Goal: Information Seeking & Learning: Learn about a topic

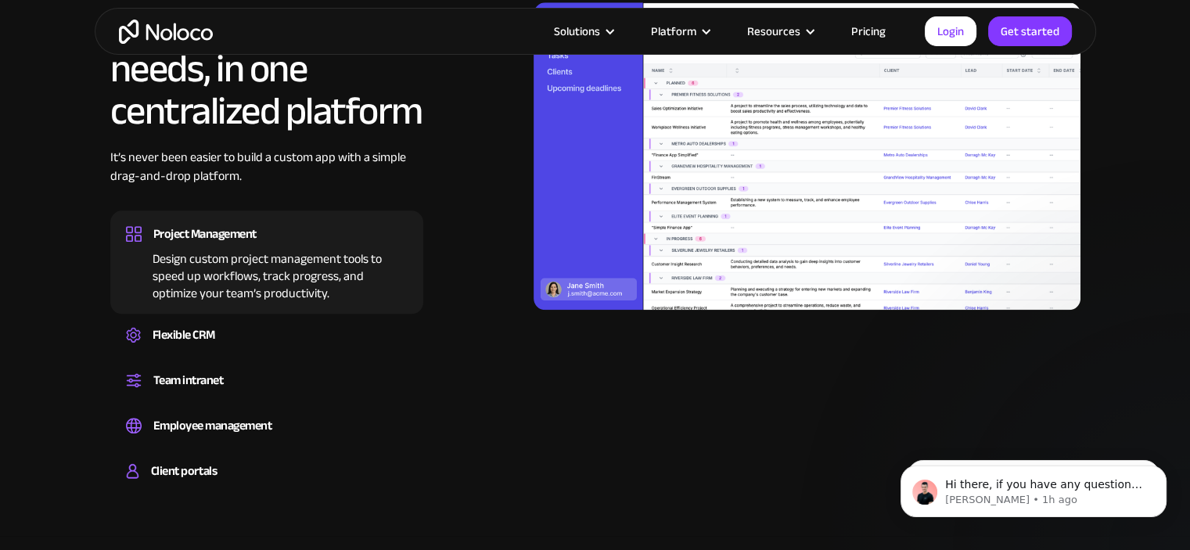
scroll to position [1643, 0]
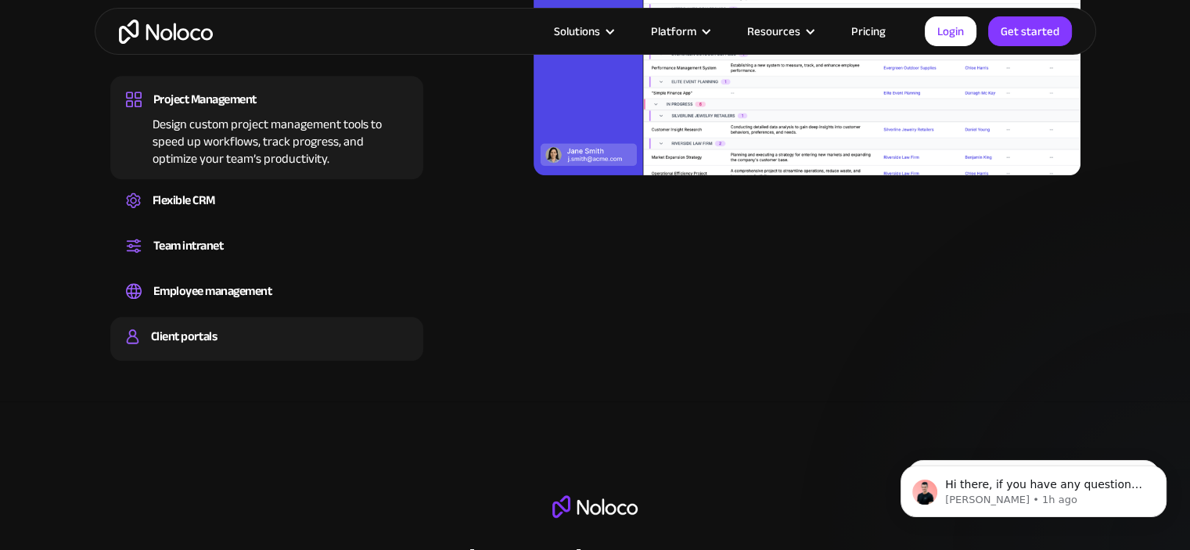
click at [238, 334] on div "Client portals" at bounding box center [267, 336] width 282 height 23
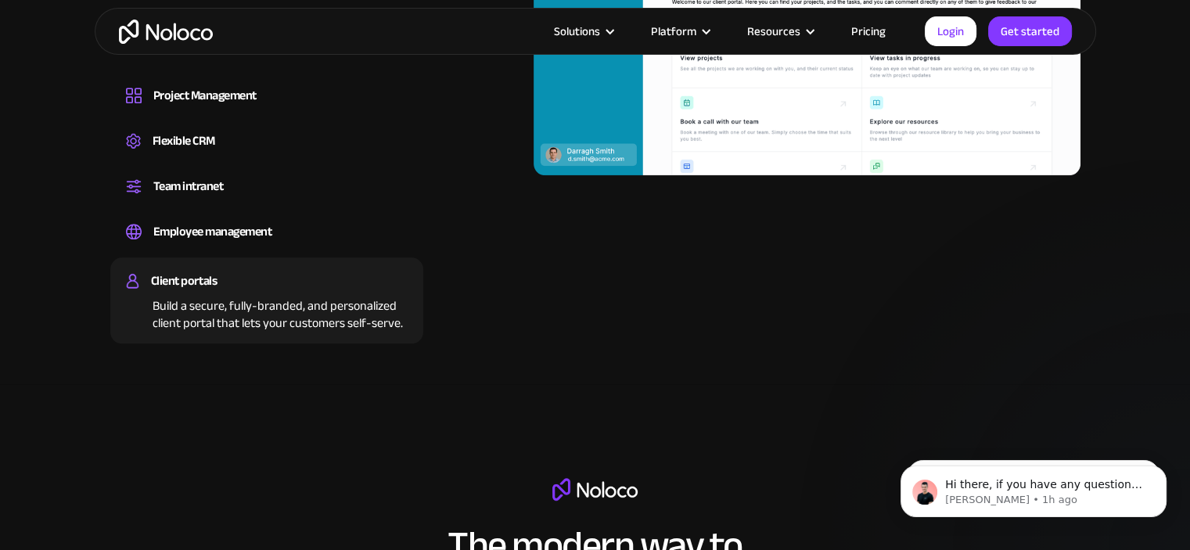
scroll to position [1408, 0]
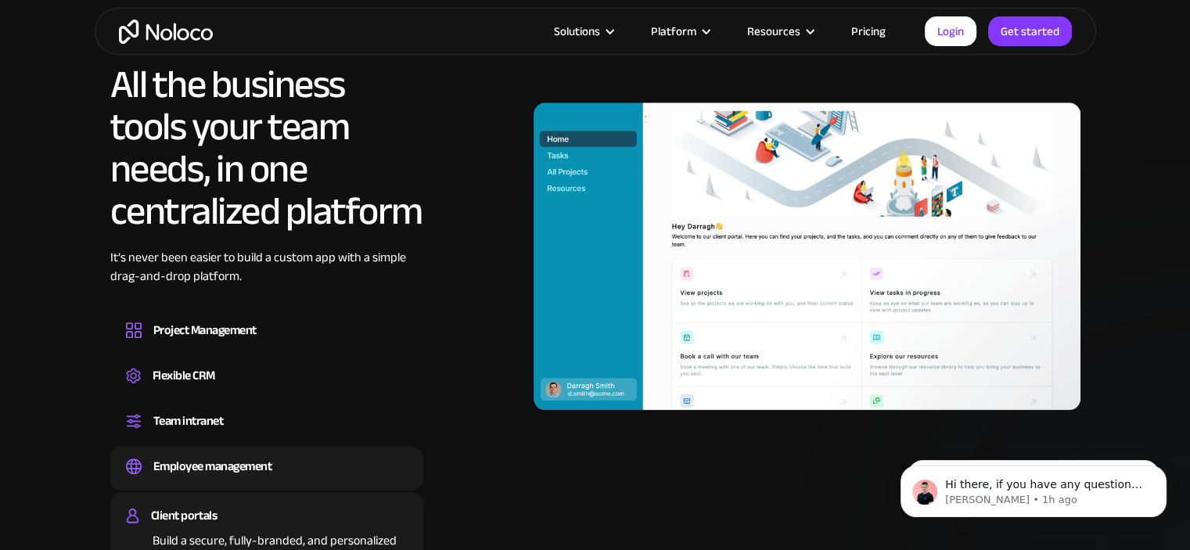
click at [247, 455] on div "Employee management" at bounding box center [212, 466] width 119 height 23
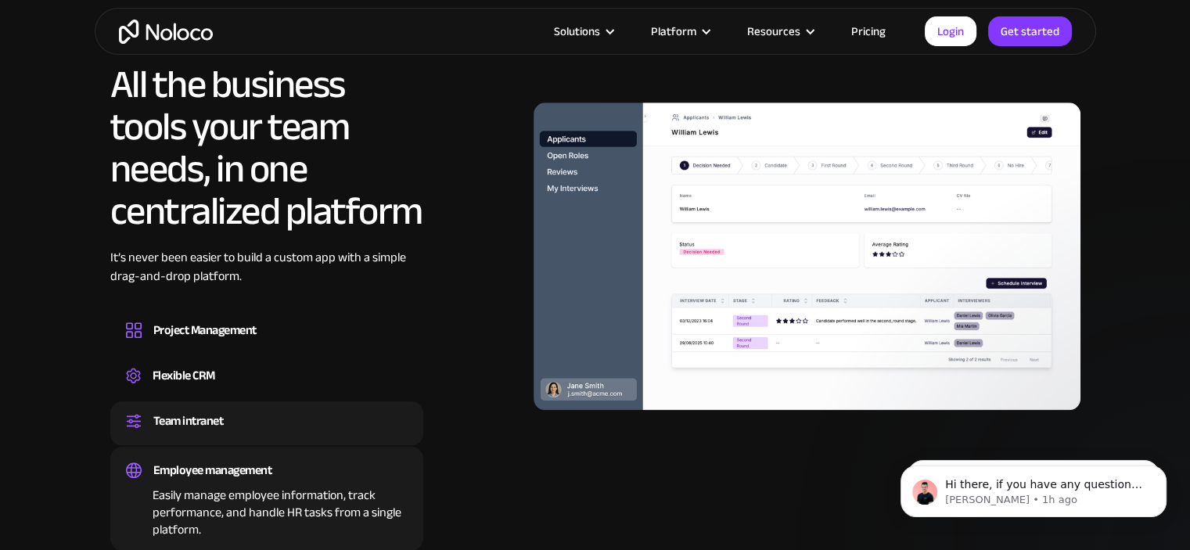
click at [246, 422] on div "Team intranet" at bounding box center [267, 420] width 282 height 23
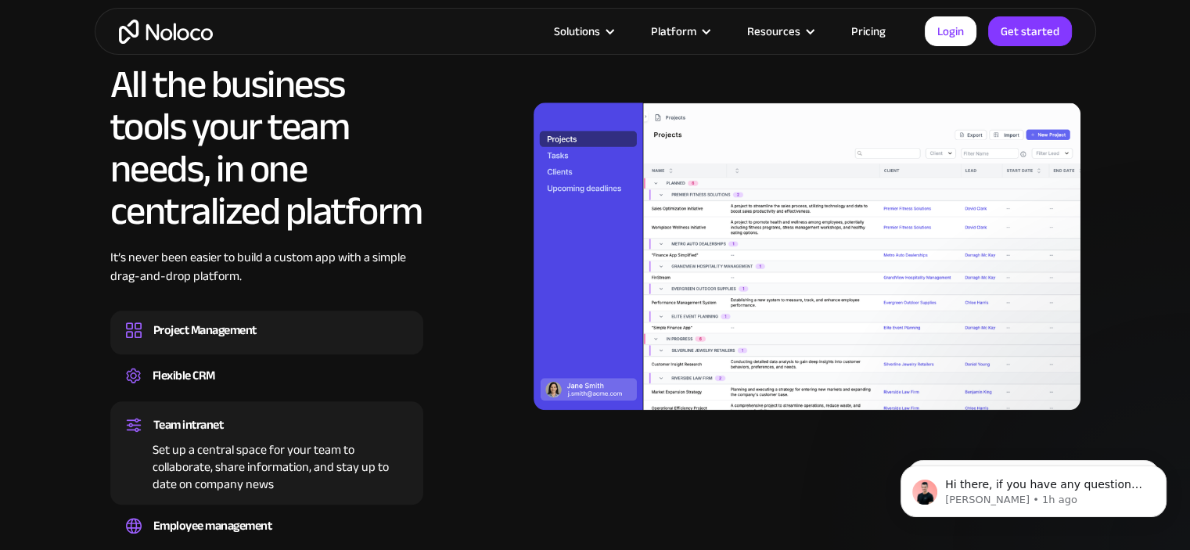
click at [278, 343] on div "Design custom project management tools to speed up workflows, track progress, a…" at bounding box center [267, 344] width 282 height 5
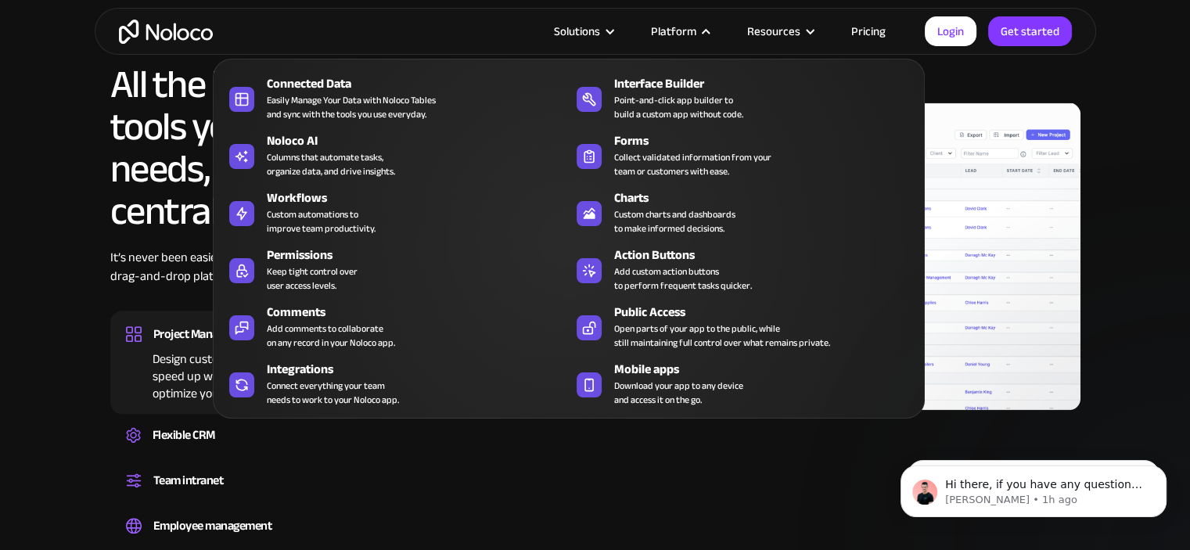
click at [696, 28] on div "Platform" at bounding box center [673, 31] width 45 height 20
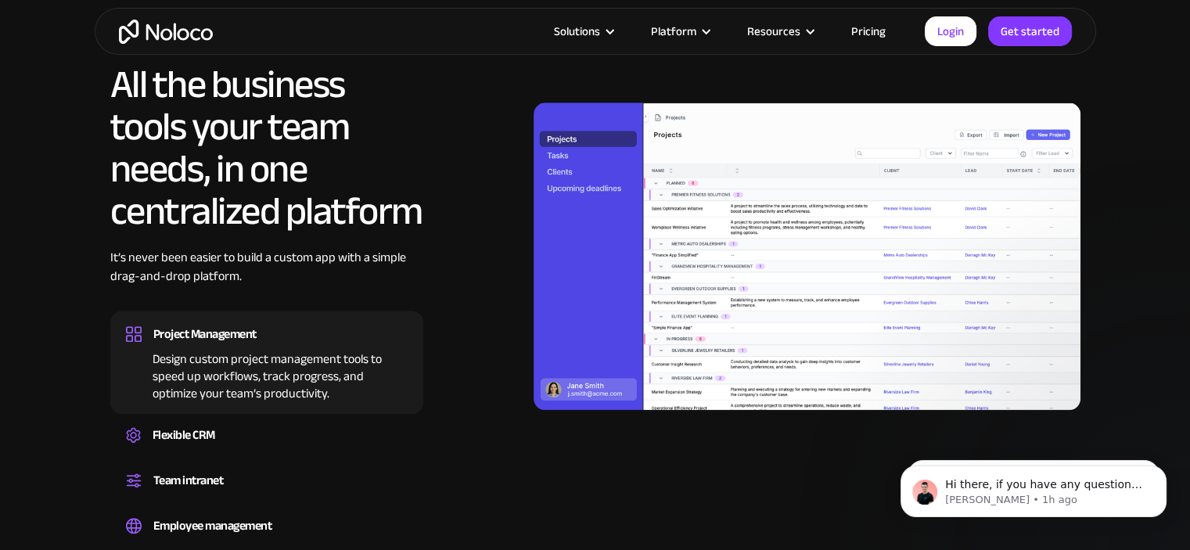
click at [696, 28] on div "Platform" at bounding box center [673, 31] width 45 height 20
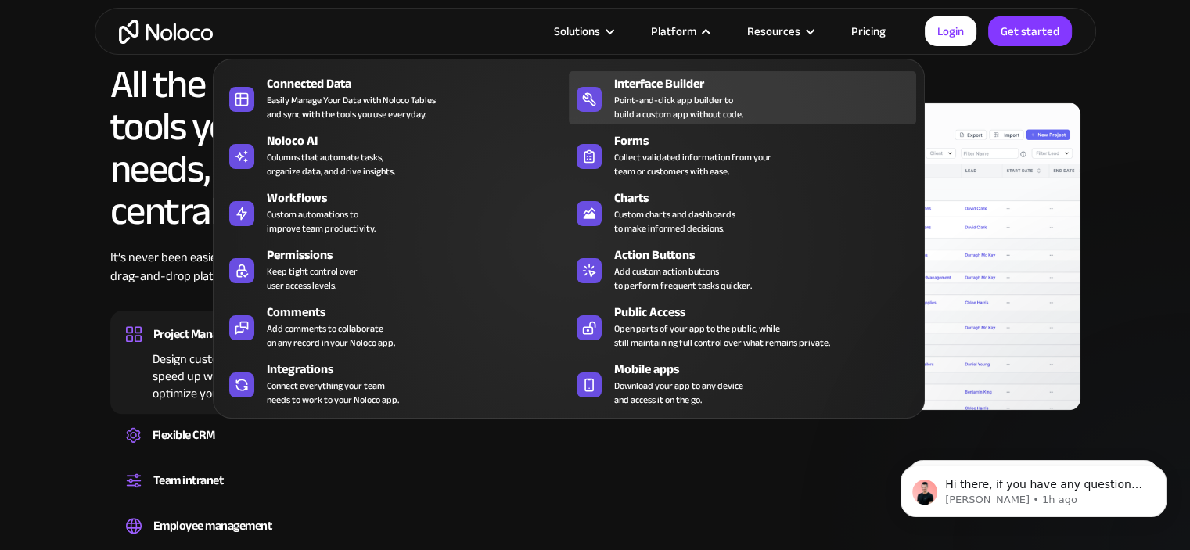
click at [677, 77] on div "Interface Builder" at bounding box center [768, 83] width 309 height 19
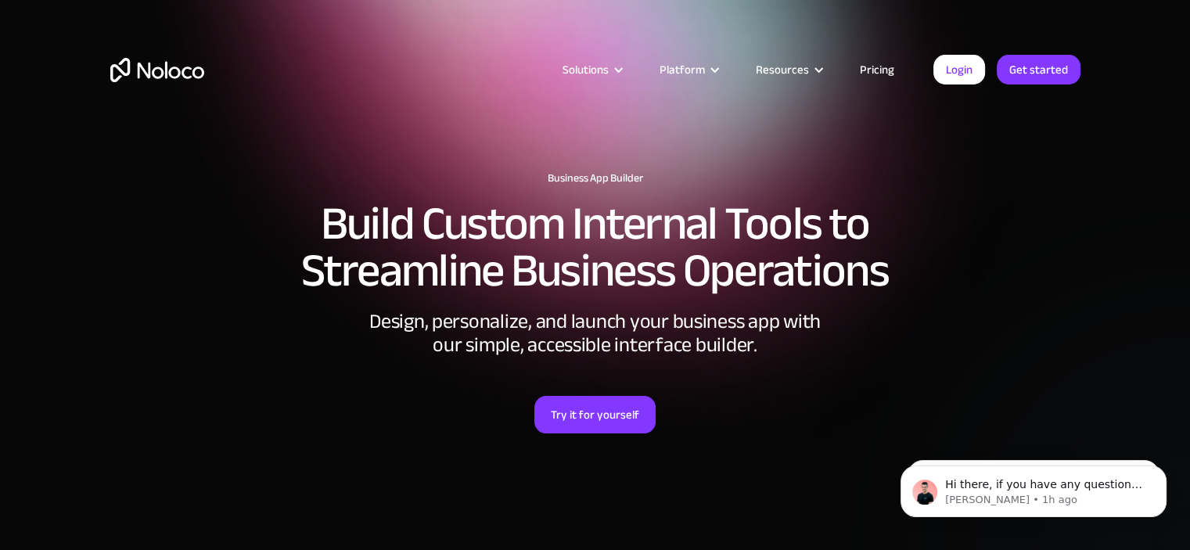
click at [531, 242] on h2 "Build Custom Internal Tools to Streamline Business Operations" at bounding box center [595, 247] width 970 height 94
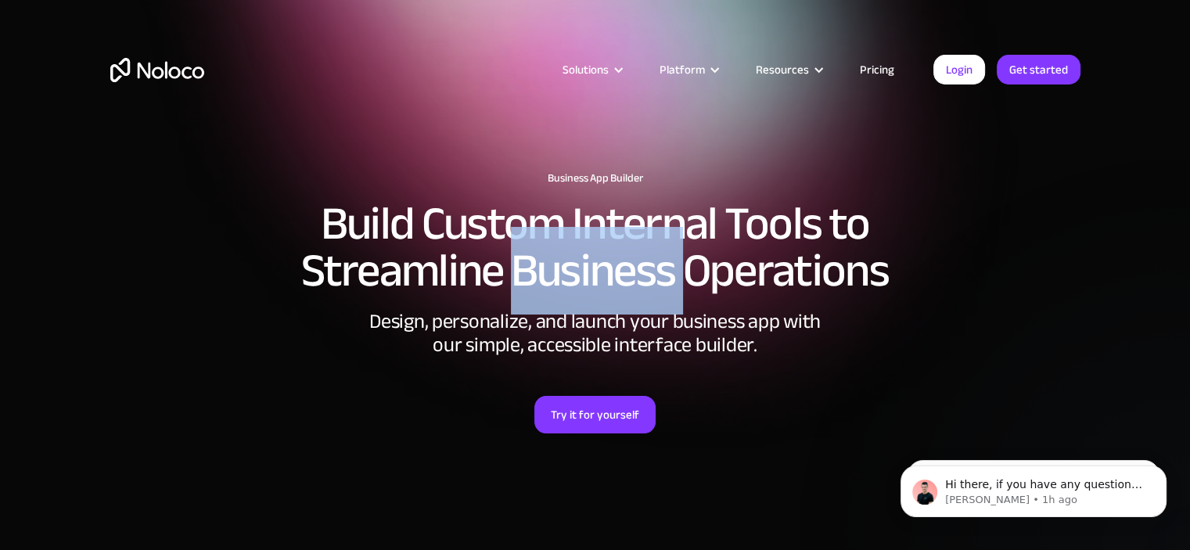
click at [531, 242] on h2 "Build Custom Internal Tools to Streamline Business Operations" at bounding box center [595, 247] width 970 height 94
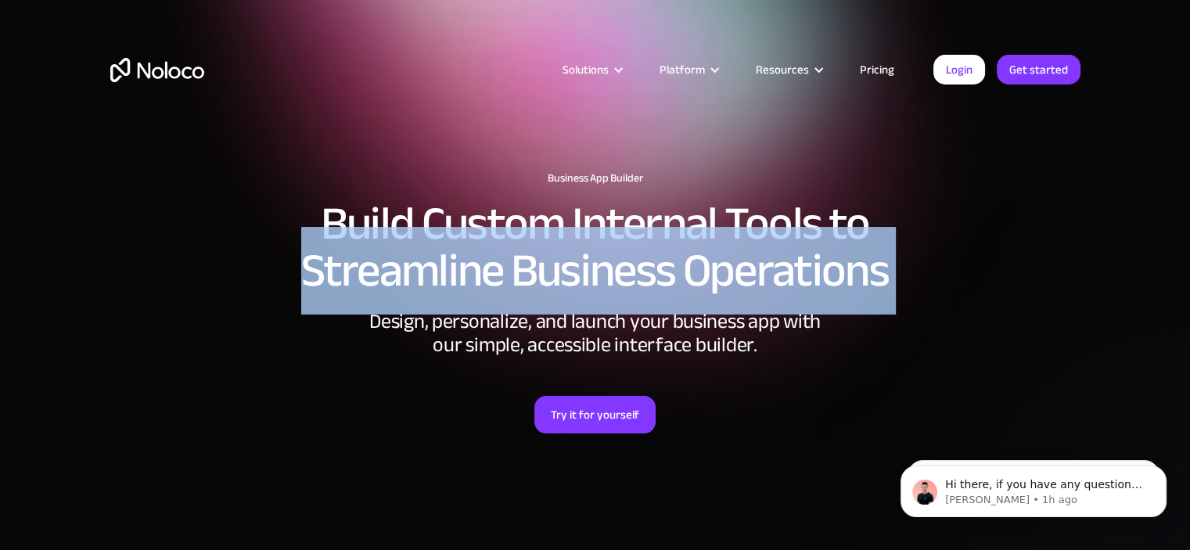
click at [531, 242] on h2 "Build Custom Internal Tools to Streamline Business Operations" at bounding box center [595, 247] width 970 height 94
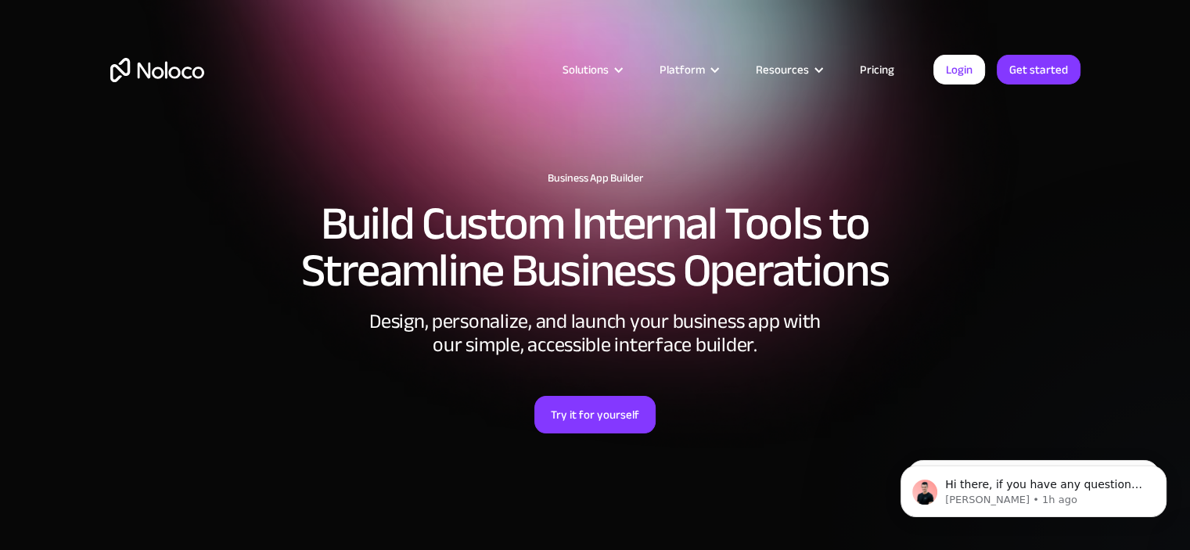
click at [536, 225] on h2 "Build Custom Internal Tools to Streamline Business Operations" at bounding box center [595, 247] width 970 height 94
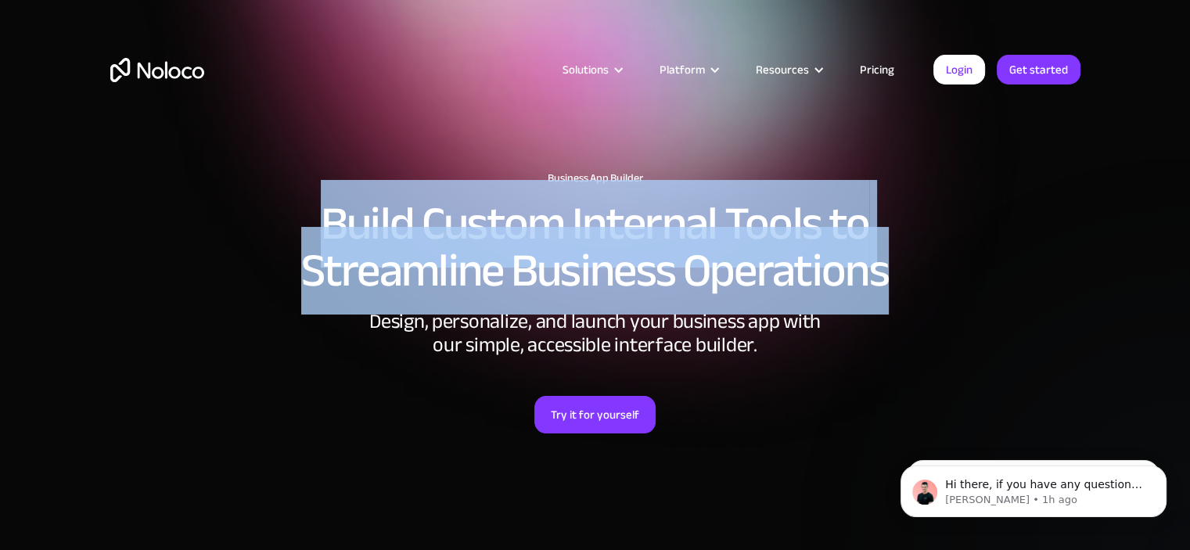
drag, startPoint x: 330, startPoint y: 215, endPoint x: 923, endPoint y: 281, distance: 596.6
click at [923, 281] on h2 "Build Custom Internal Tools to Streamline Business Operations" at bounding box center [595, 247] width 970 height 94
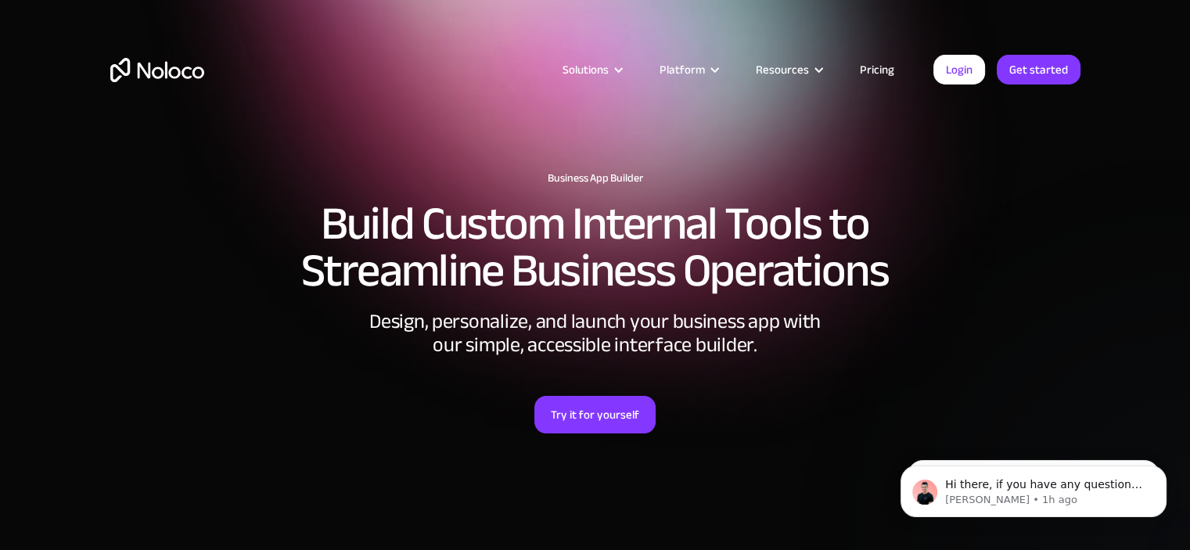
drag, startPoint x: 787, startPoint y: 256, endPoint x: 722, endPoint y: 307, distance: 83.0
click at [722, 310] on div "Design, personalize, and launch your business app with our simple, accessible i…" at bounding box center [595, 333] width 469 height 47
click at [729, 328] on div "Design, personalize, and launch your business app with our simple, accessible i…" at bounding box center [595, 333] width 469 height 47
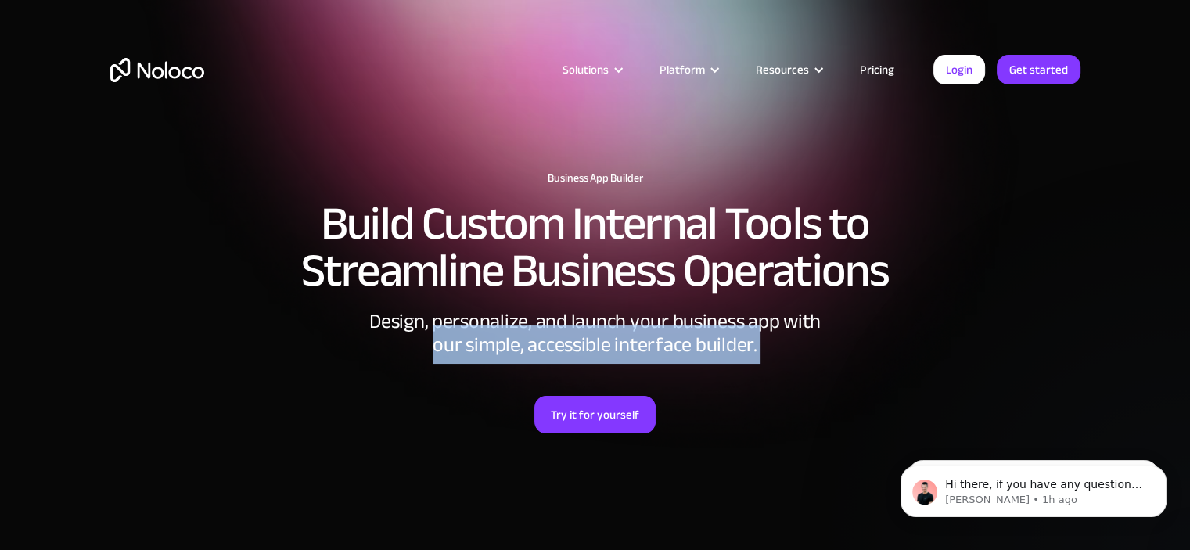
click at [729, 328] on div "Design, personalize, and launch your business app with our simple, accessible i…" at bounding box center [595, 333] width 469 height 47
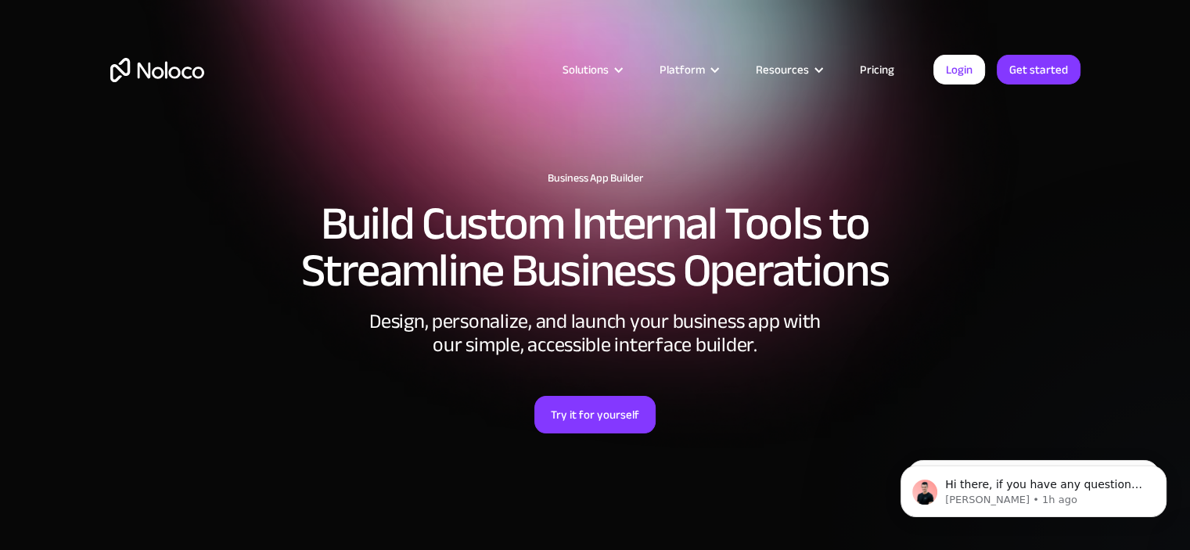
click at [735, 317] on div "Design, personalize, and launch your business app with our simple, accessible i…" at bounding box center [595, 333] width 469 height 47
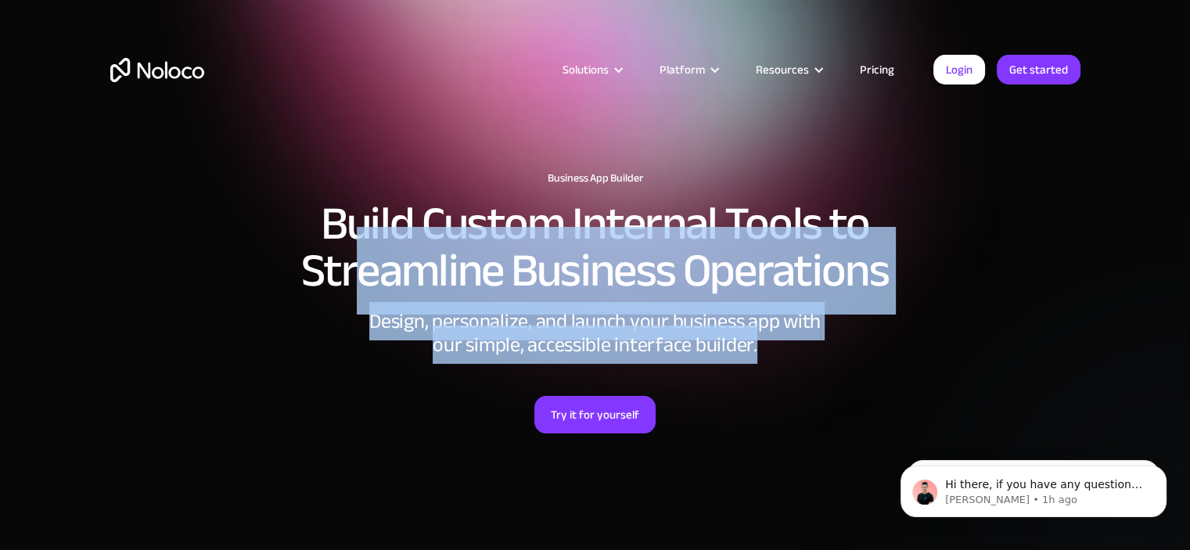
drag, startPoint x: 759, startPoint y: 349, endPoint x: 352, endPoint y: 306, distance: 409.1
click at [352, 306] on div "Business App Builder Build Custom Internal Tools to Streamline Business Operati…" at bounding box center [595, 349] width 1001 height 386
click at [441, 323] on div "Design, personalize, and launch your business app with our simple, accessible i…" at bounding box center [595, 333] width 469 height 47
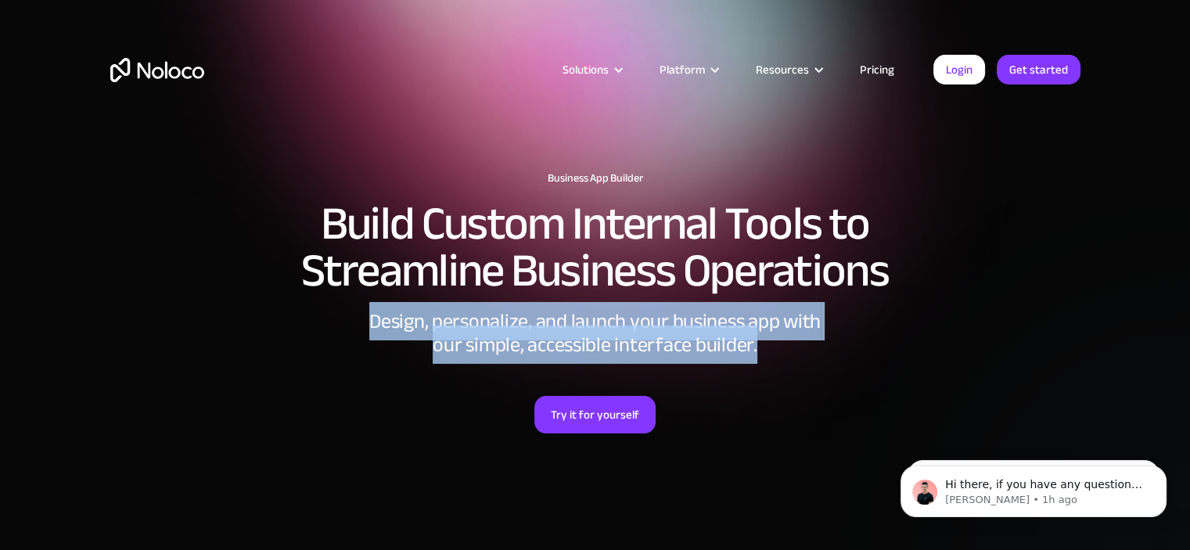
drag, startPoint x: 372, startPoint y: 315, endPoint x: 764, endPoint y: 343, distance: 392.1
click at [764, 343] on div "Design, personalize, and launch your business app with our simple, accessible i…" at bounding box center [595, 333] width 469 height 47
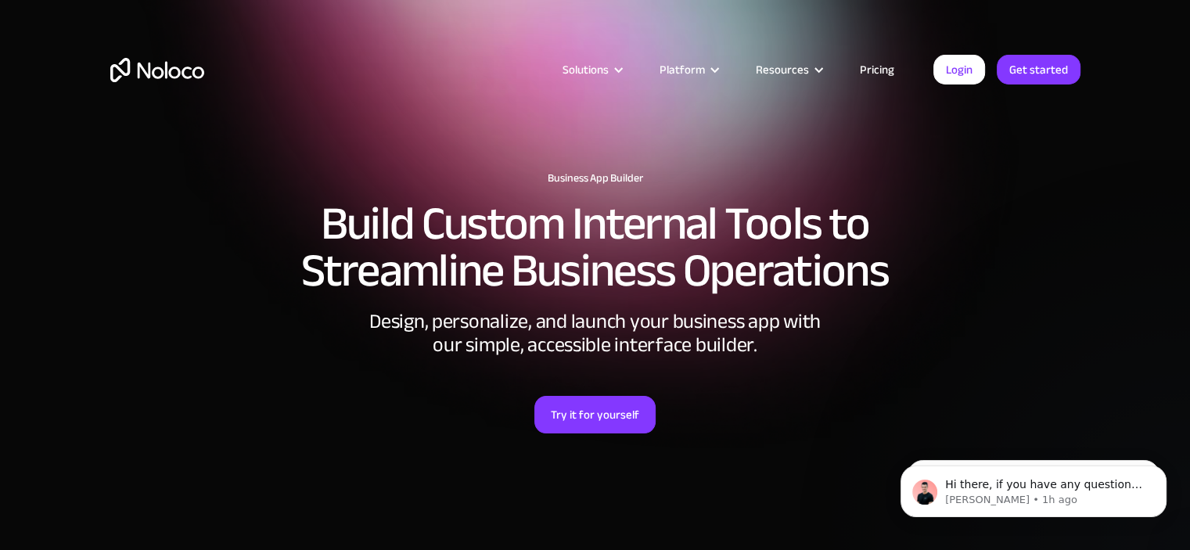
click at [627, 265] on h2 "Build Custom Internal Tools to Streamline Business Operations" at bounding box center [595, 247] width 970 height 94
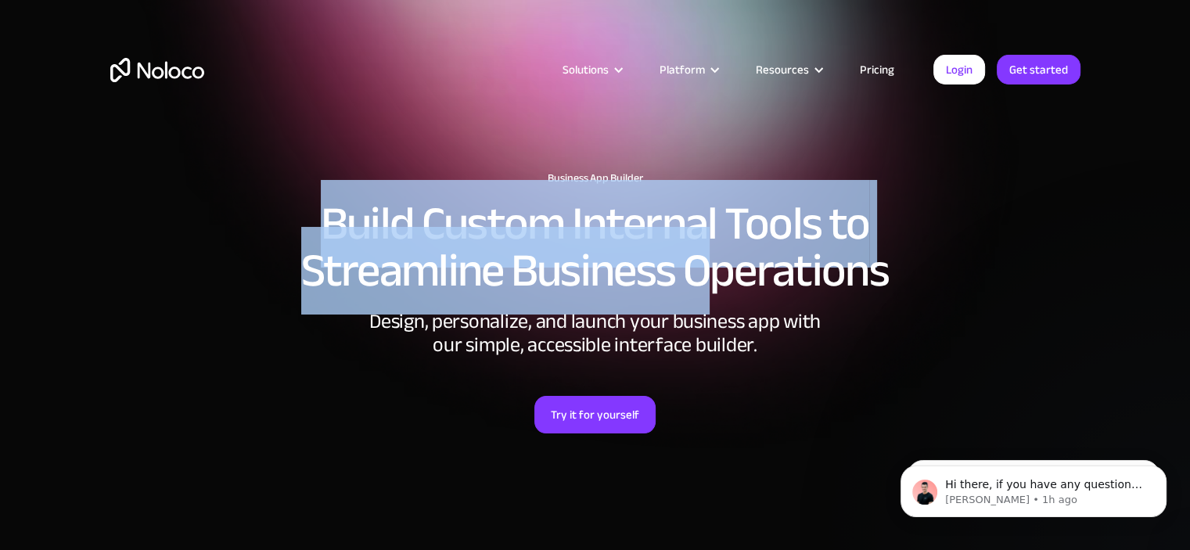
drag, startPoint x: 321, startPoint y: 217, endPoint x: 698, endPoint y: 278, distance: 382.1
click at [698, 278] on h2 "Build Custom Internal Tools to Streamline Business Operations" at bounding box center [595, 247] width 970 height 94
click at [169, 71] on img "home" at bounding box center [157, 70] width 94 height 24
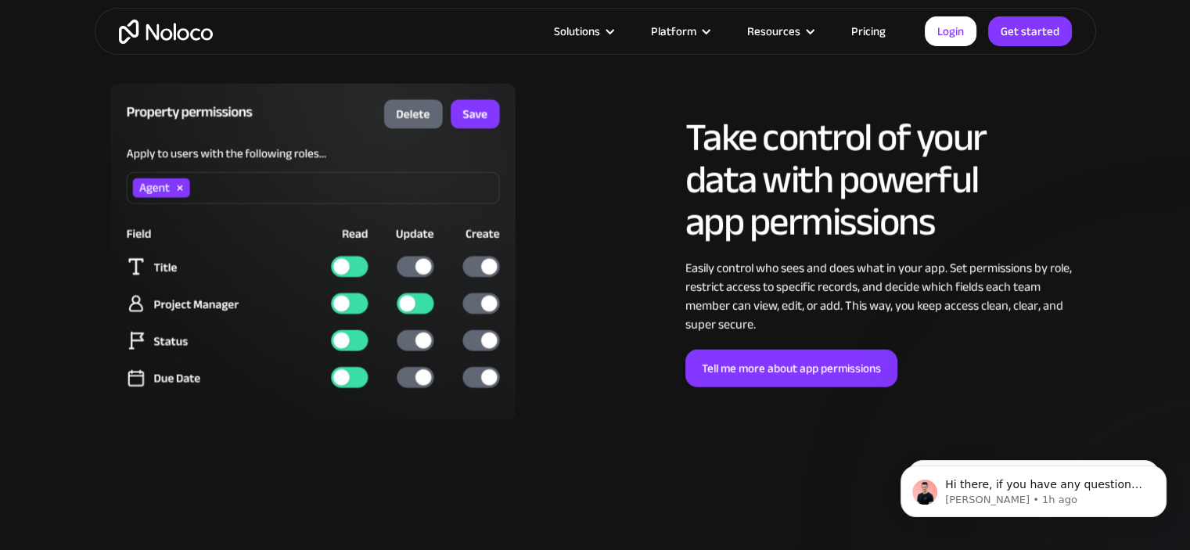
scroll to position [3599, 0]
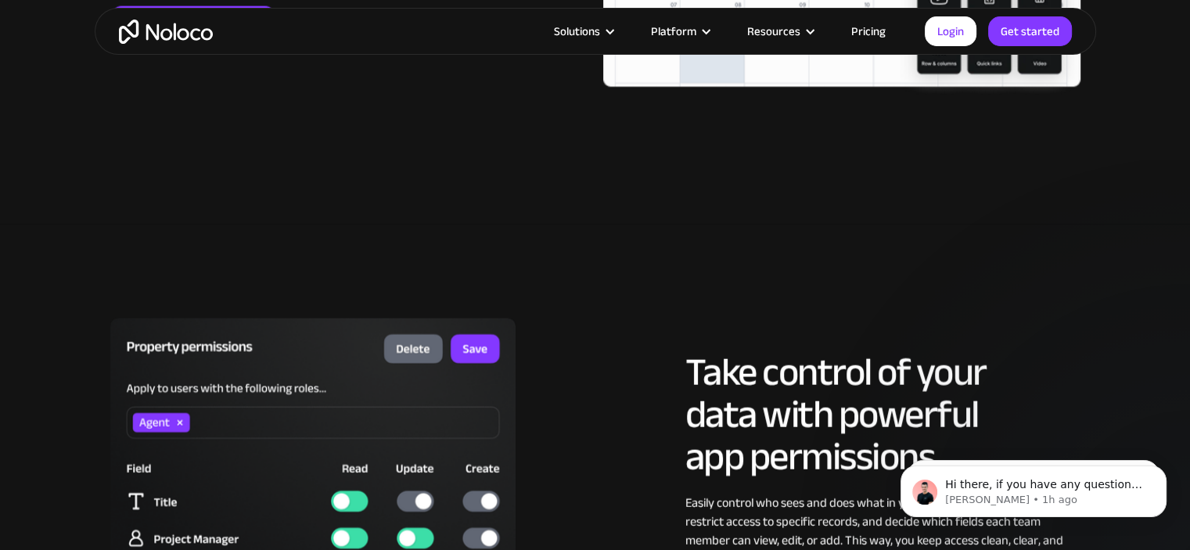
click at [891, 26] on link "Pricing" at bounding box center [869, 31] width 74 height 20
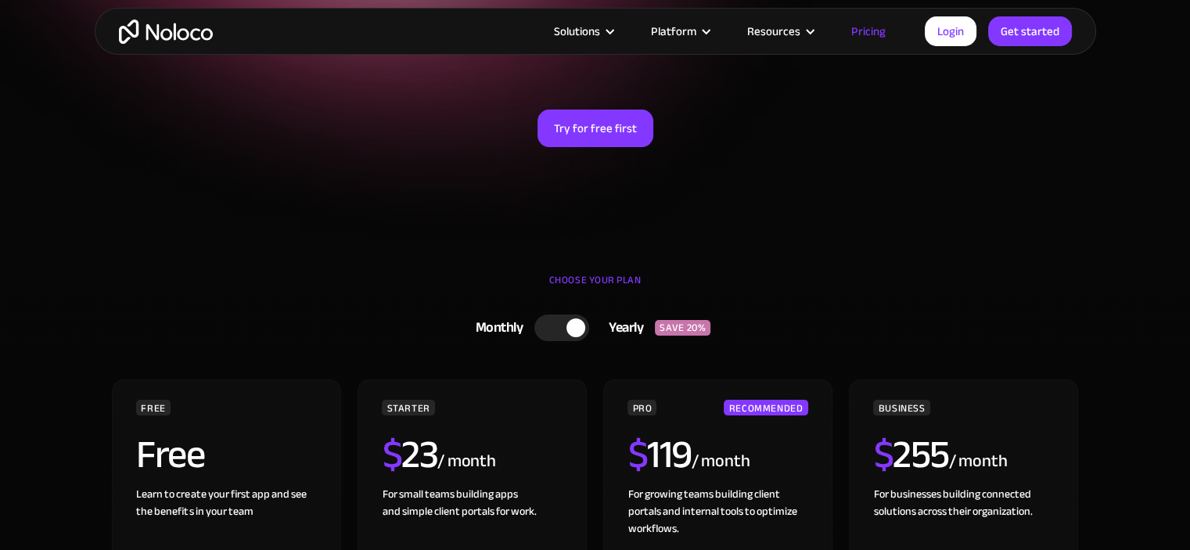
click at [958, 153] on div "Flexible Pricing Designed for Every Business Grow your business at any stage wi…" at bounding box center [595, 38] width 1001 height 311
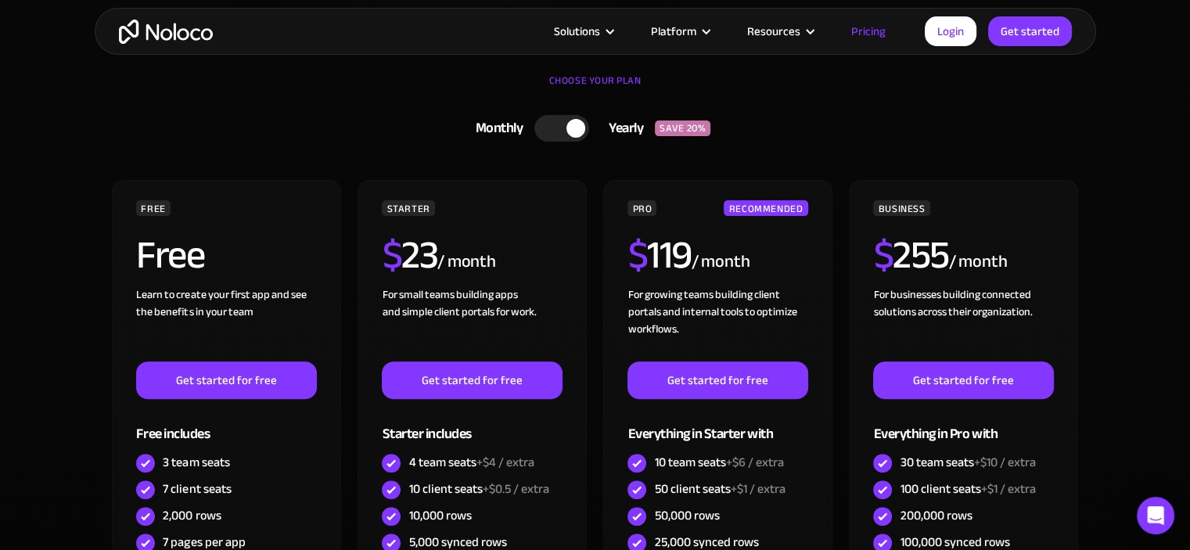
scroll to position [469, 0]
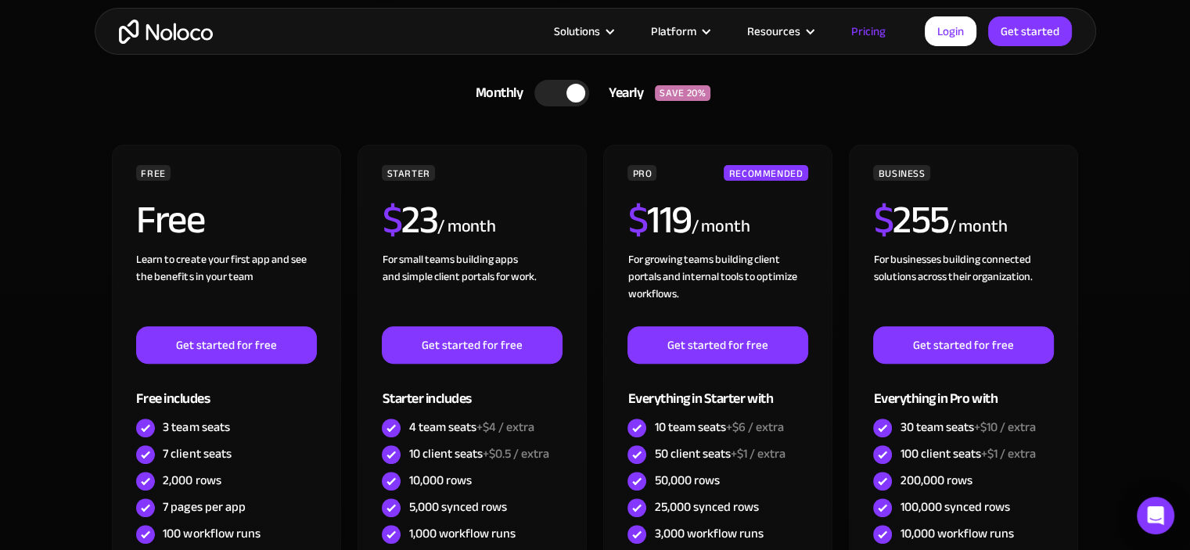
click at [934, 103] on div "Monthly Yearly SAVE 20% Monthly Yearly SAVE 20%" at bounding box center [595, 93] width 970 height 41
click at [1019, 42] on link "Get started" at bounding box center [1030, 31] width 84 height 30
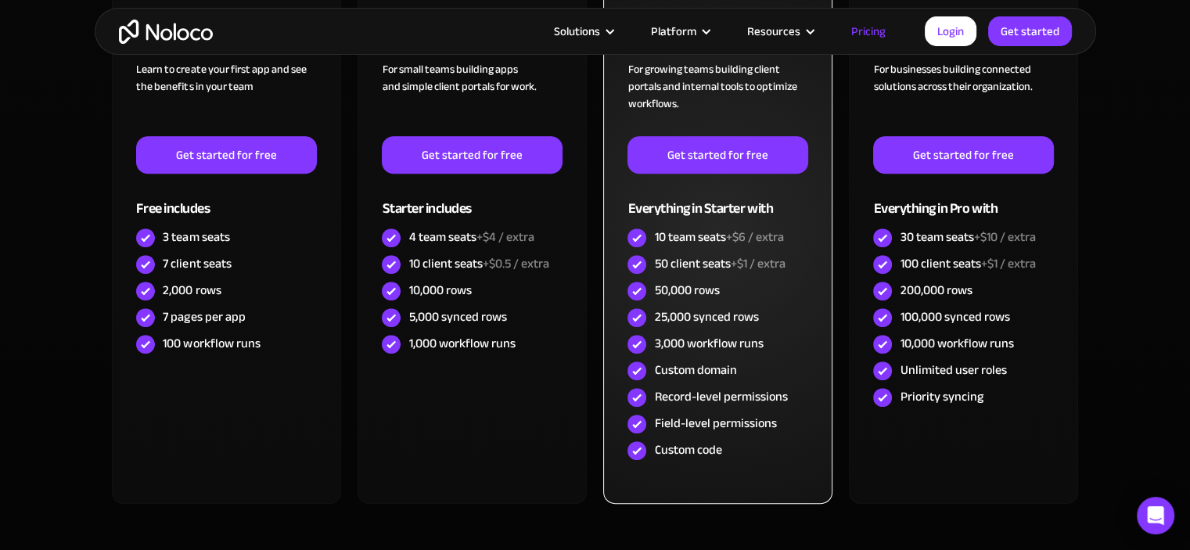
scroll to position [626, 0]
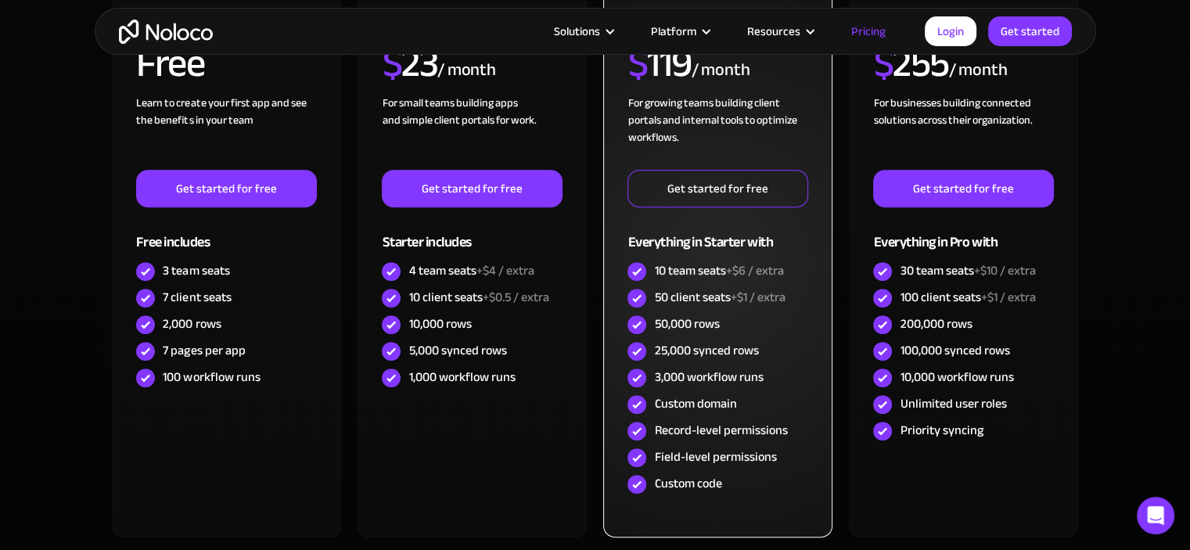
click at [702, 175] on link "Get started for free" at bounding box center [717, 189] width 180 height 38
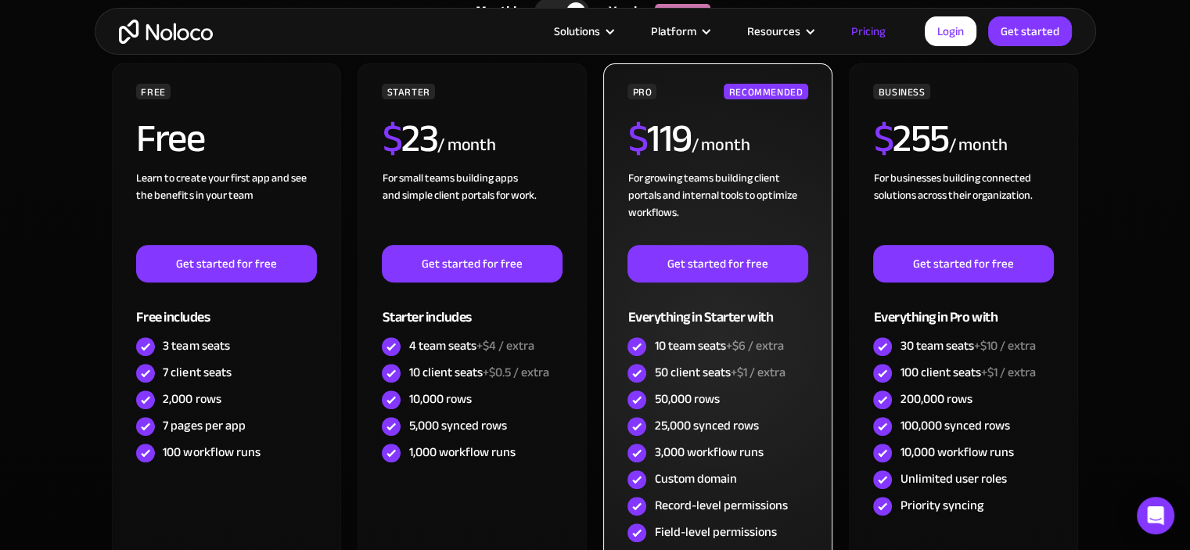
scroll to position [548, 0]
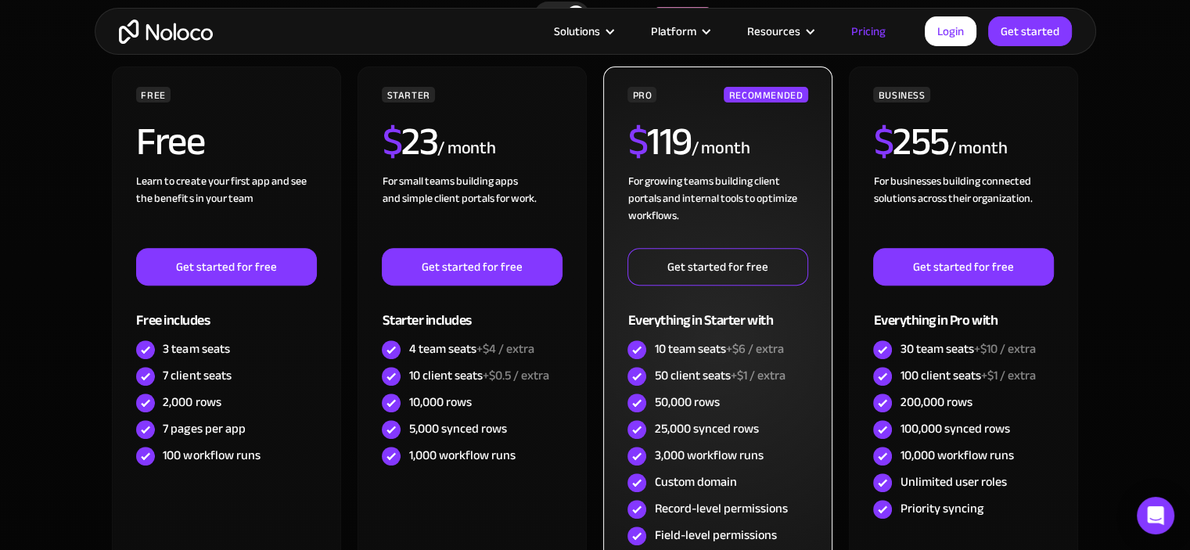
click at [748, 271] on link "Get started for free" at bounding box center [717, 267] width 180 height 38
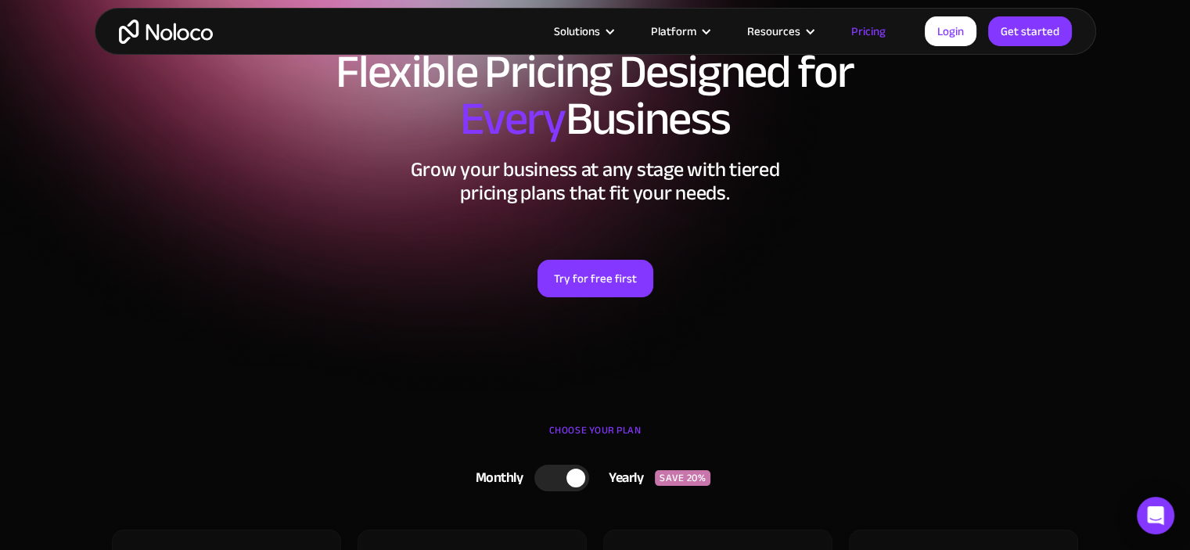
scroll to position [0, 0]
